Goal: Find specific page/section: Find specific page/section

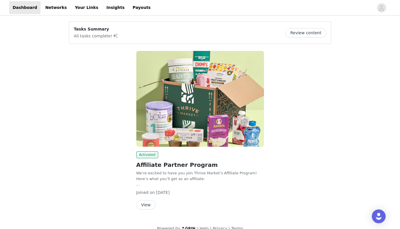
click at [99, 82] on div "Activated Affiliate Partner Program We're excited to have you join Thrive Marke…" at bounding box center [200, 131] width 269 height 168
click at [108, 9] on link "Insights" at bounding box center [115, 7] width 25 height 13
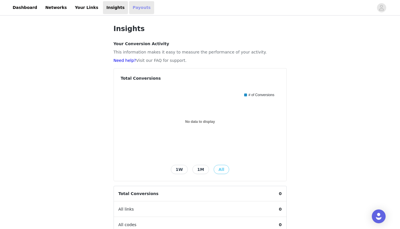
click at [129, 7] on link "Payouts" at bounding box center [141, 7] width 25 height 13
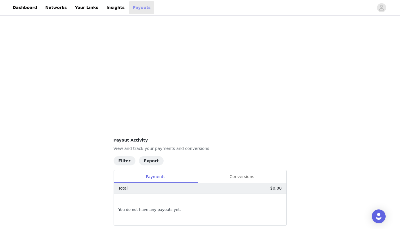
scroll to position [137, 0]
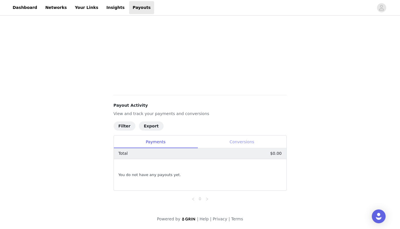
click at [240, 142] on div "Conversions" at bounding box center [242, 142] width 89 height 13
